Goal: Information Seeking & Learning: Find specific page/section

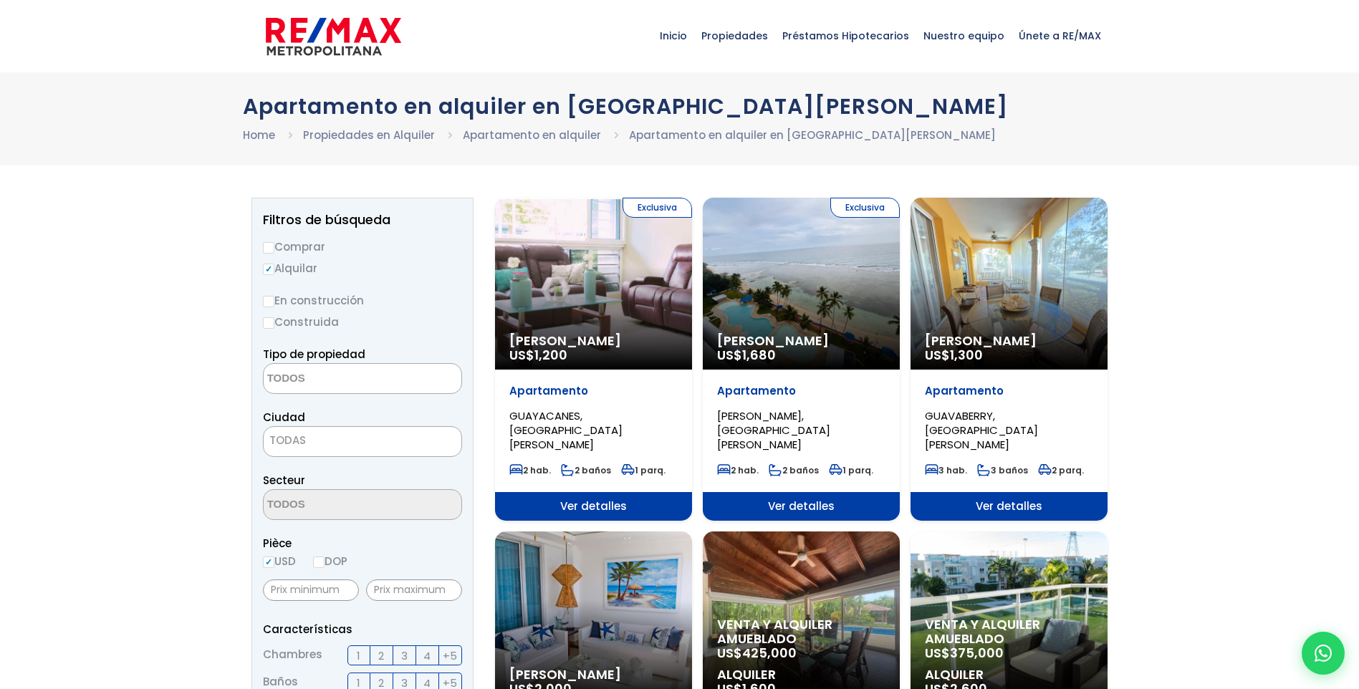
select select
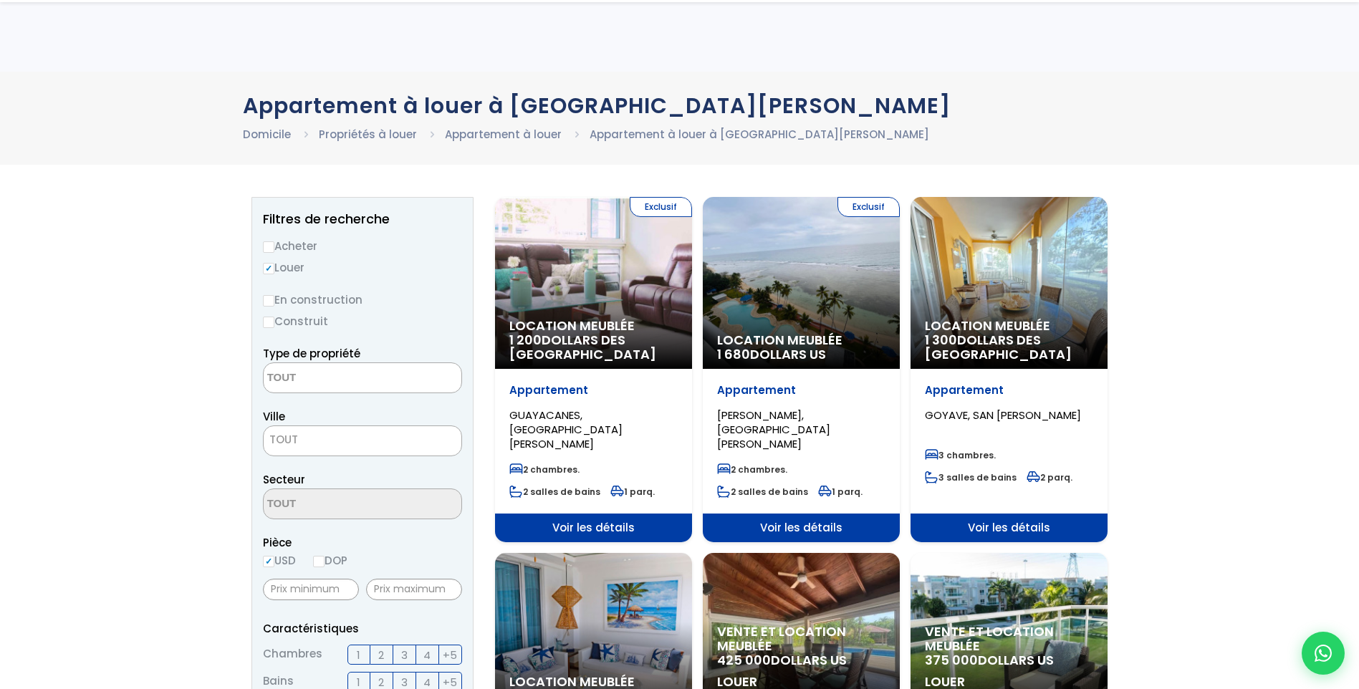
scroll to position [72, 0]
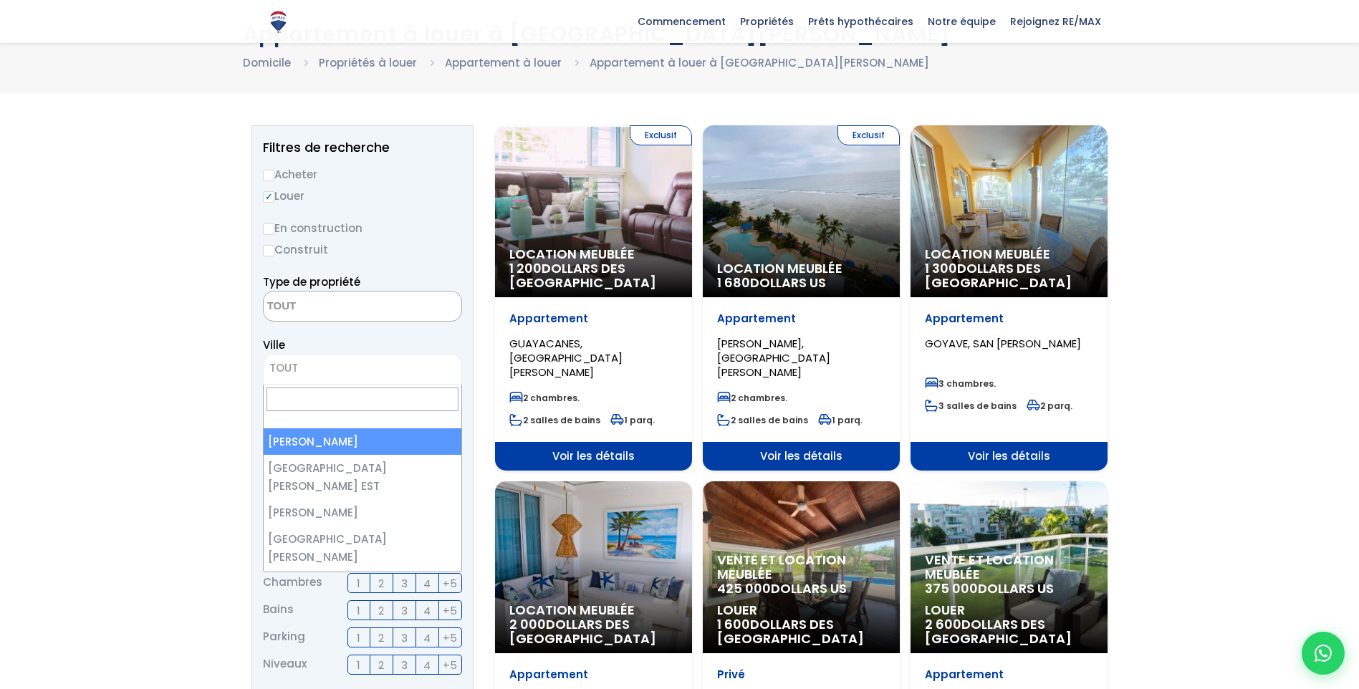
click at [291, 370] on span "TOUT" at bounding box center [283, 367] width 29 height 15
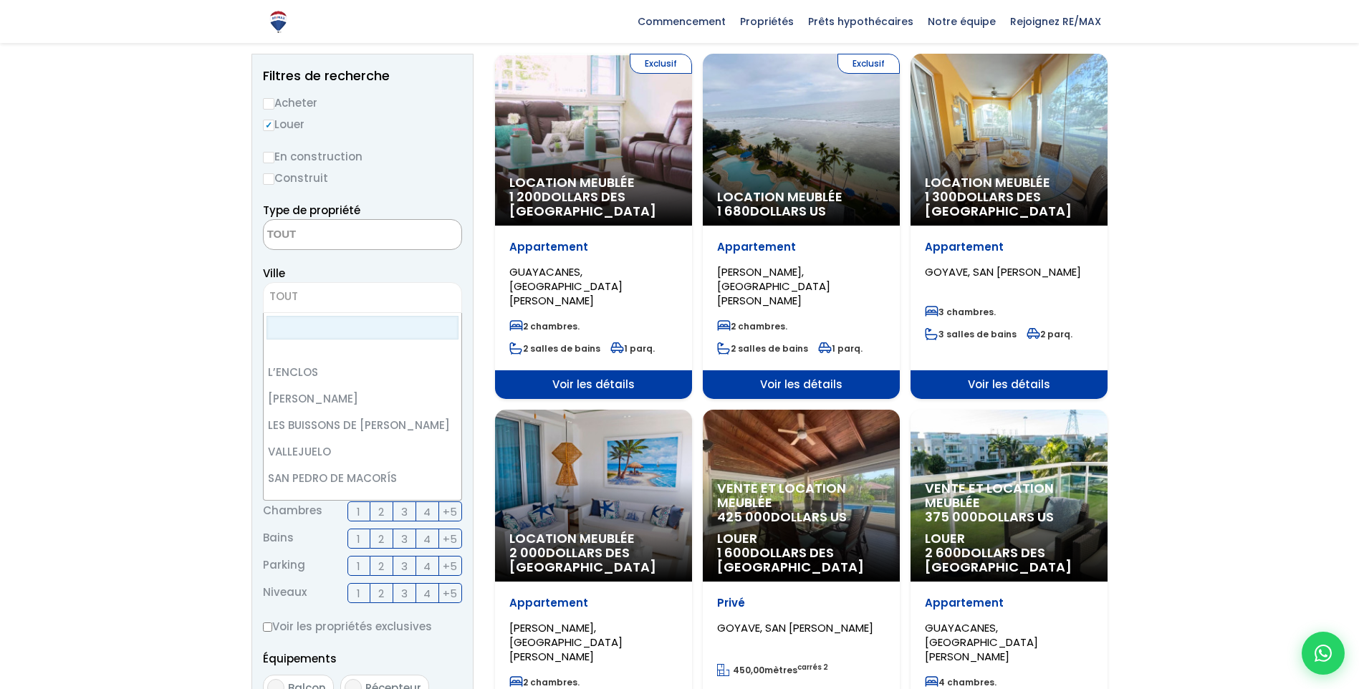
scroll to position [2915, 0]
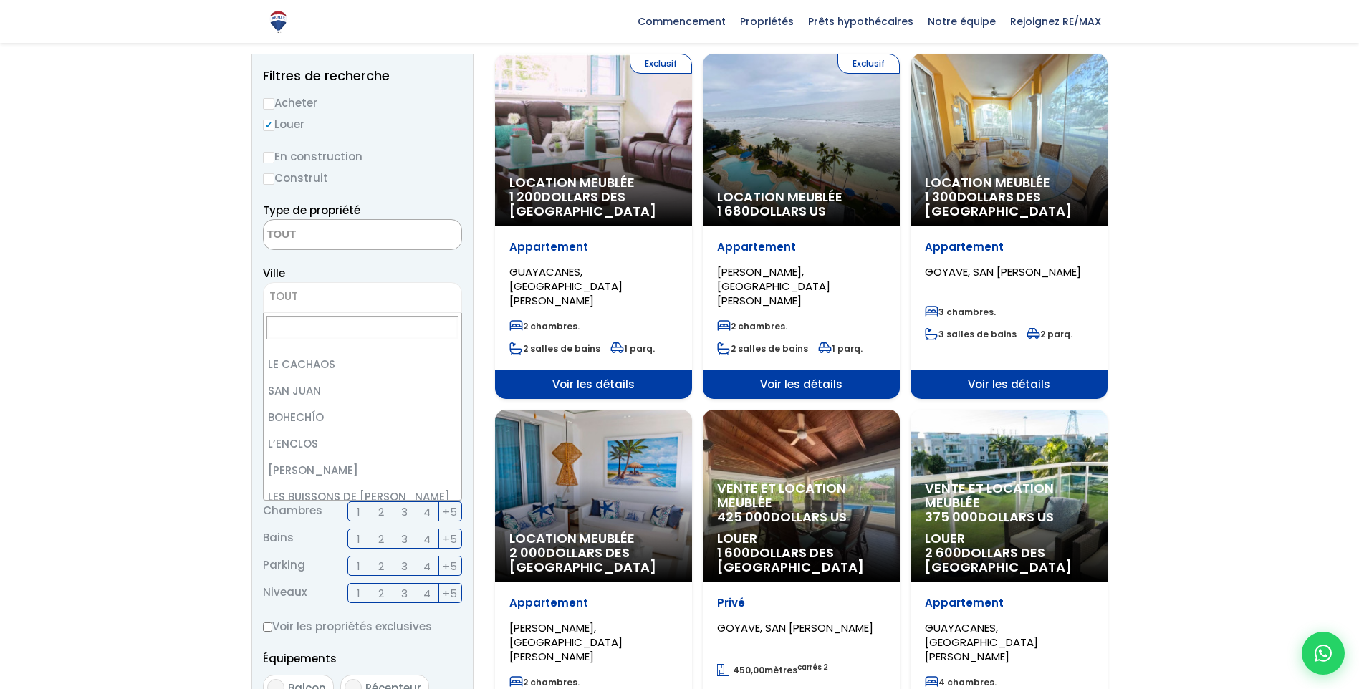
select select "110"
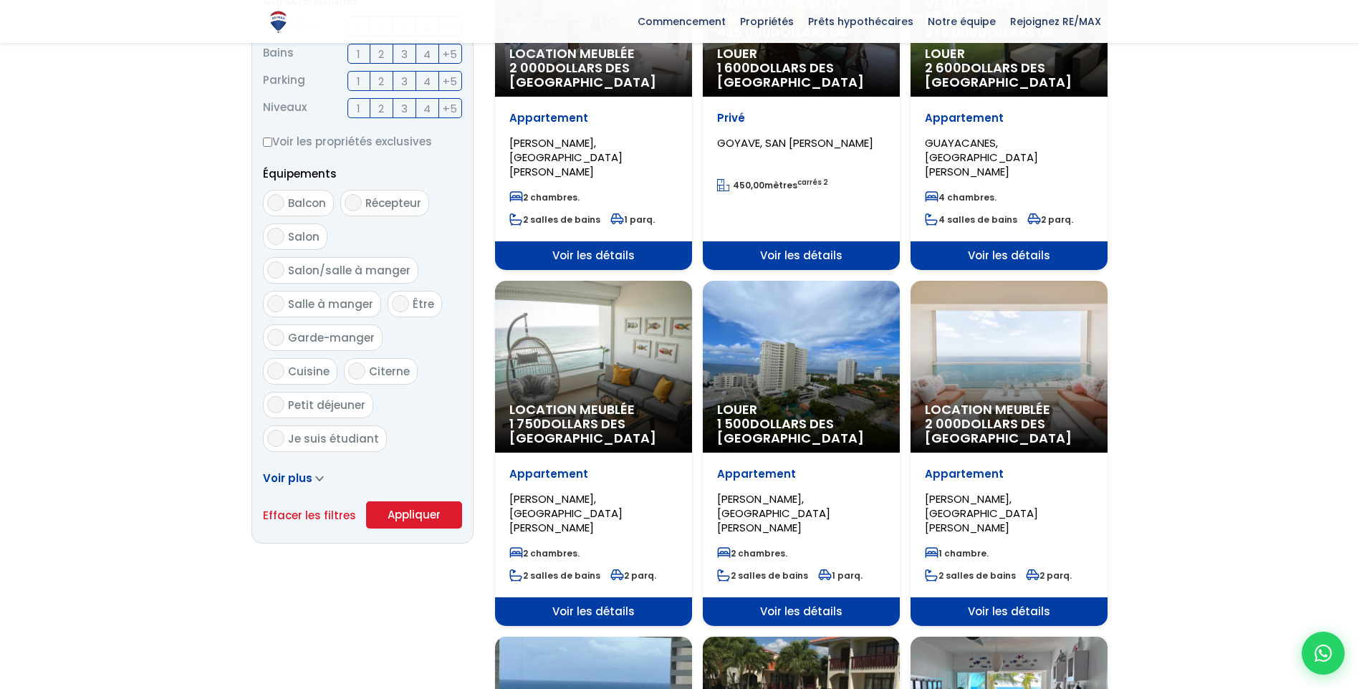
scroll to position [645, 0]
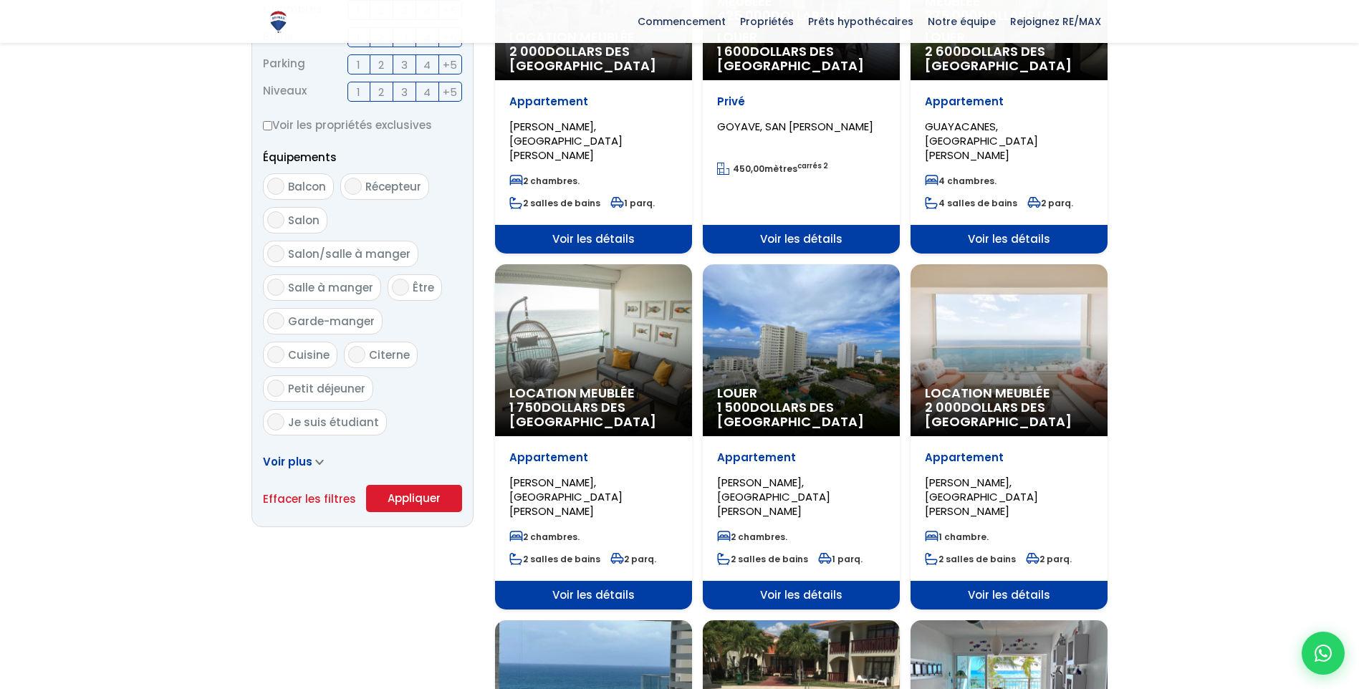
click at [421, 504] on button "Appliquer" at bounding box center [414, 498] width 96 height 27
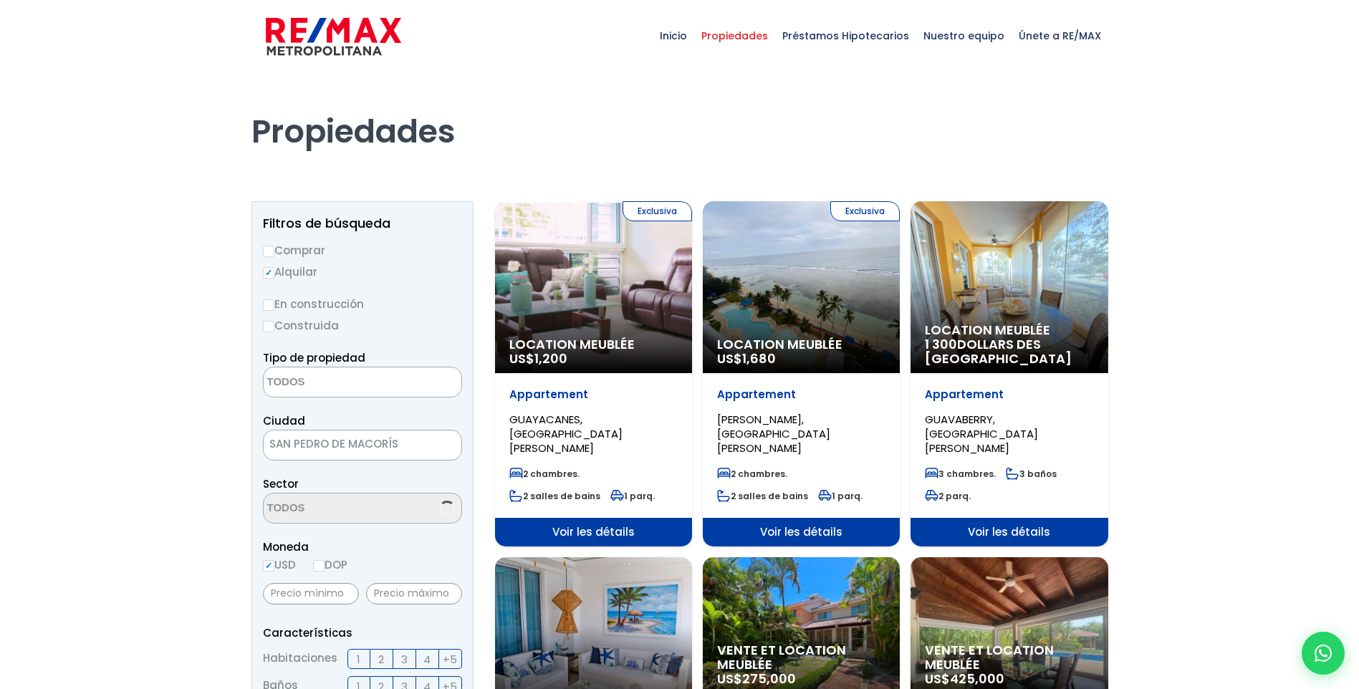
select select
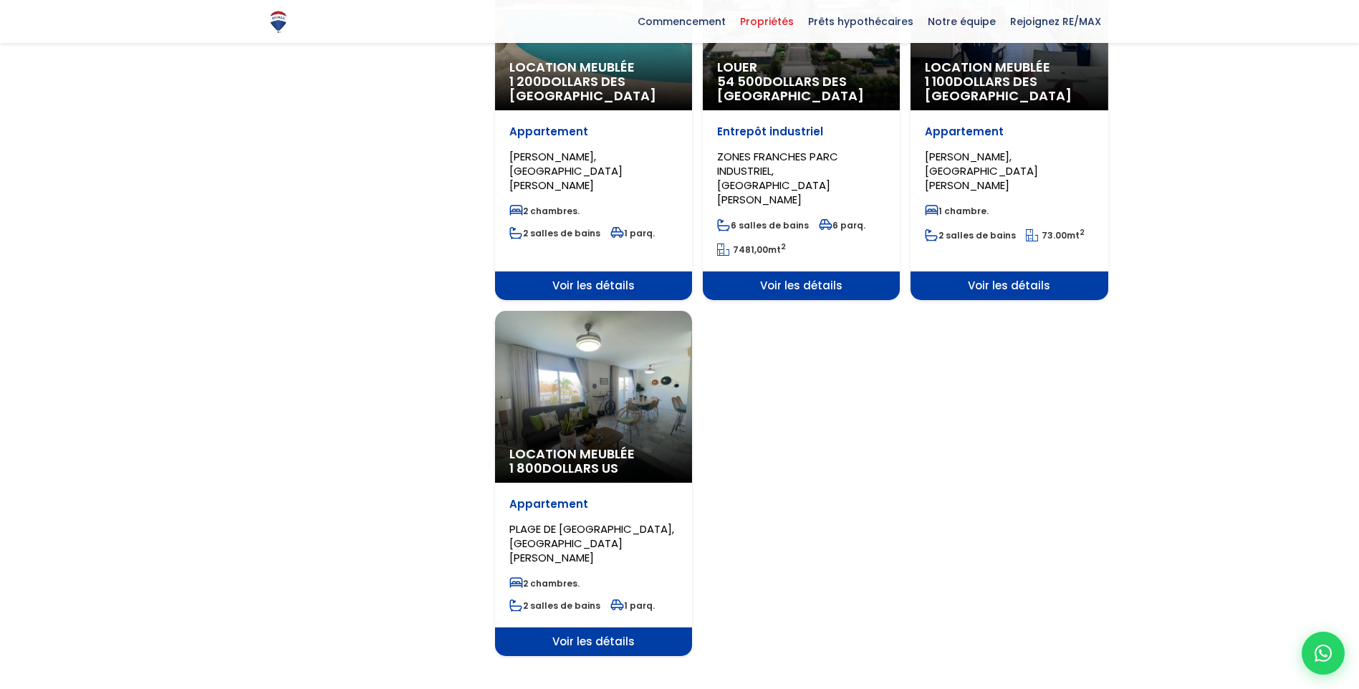
scroll to position [1720, 0]
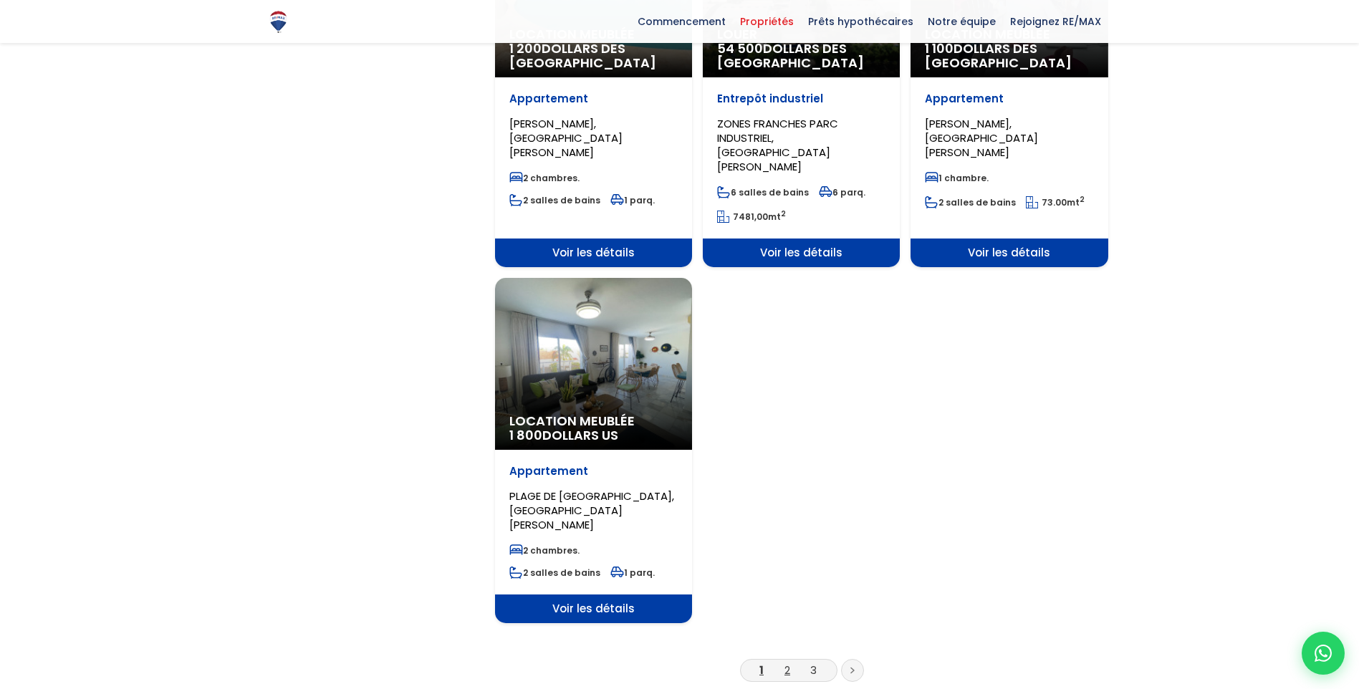
click at [786, 663] on link "2" at bounding box center [788, 670] width 6 height 15
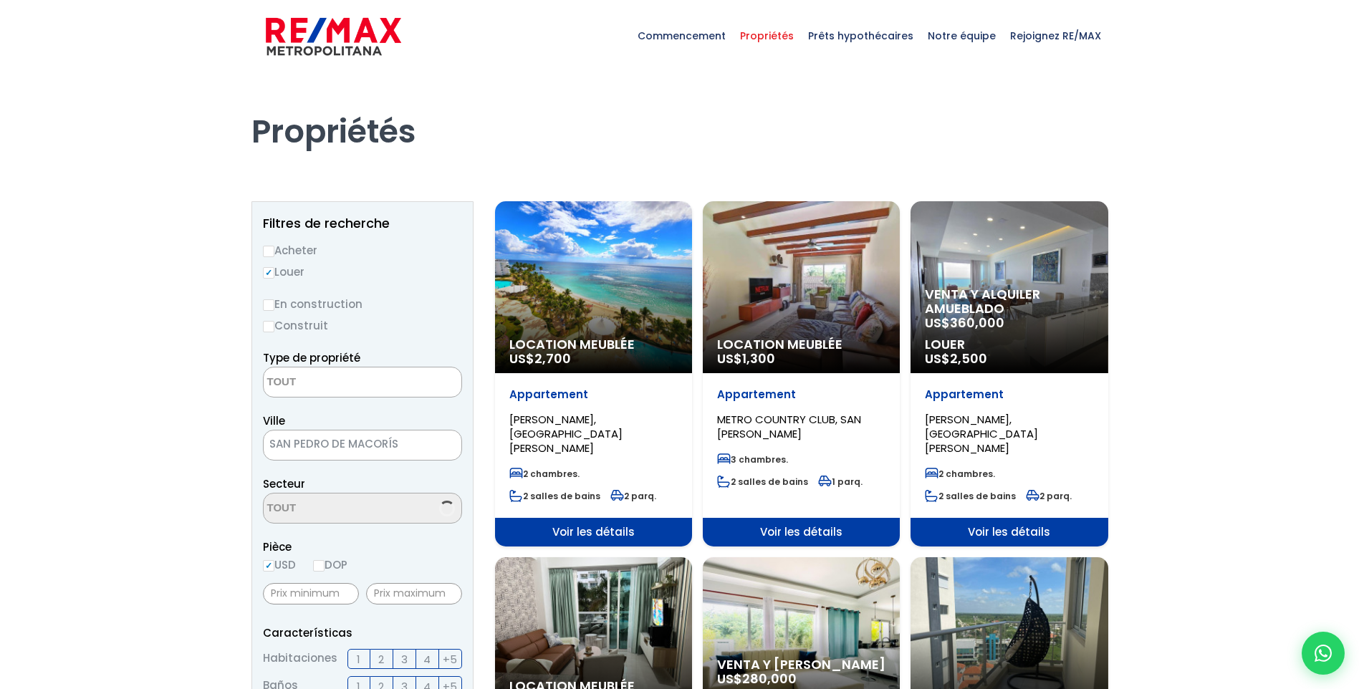
select select
